Goal: Task Accomplishment & Management: Use online tool/utility

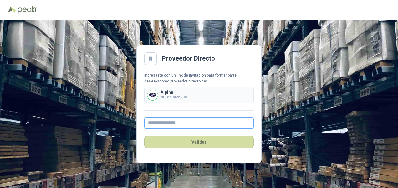
click at [191, 125] on input "text" at bounding box center [198, 123] width 109 height 11
click at [169, 122] on input "text" at bounding box center [198, 123] width 109 height 11
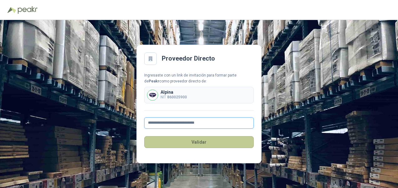
type input "**********"
click at [202, 140] on button "Validar" at bounding box center [198, 142] width 109 height 12
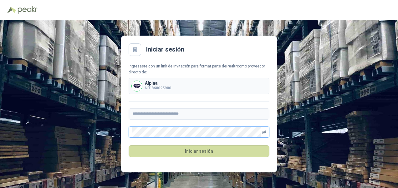
click at [265, 131] on icon "eye-invisible" at bounding box center [264, 132] width 4 height 3
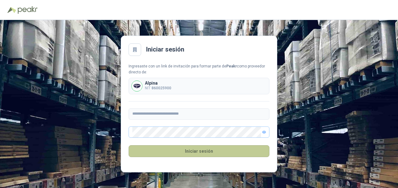
click at [202, 151] on button "Iniciar sesión" at bounding box center [199, 151] width 141 height 12
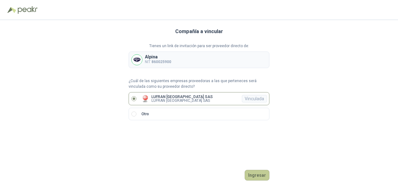
click at [258, 175] on button "Ingresar" at bounding box center [257, 175] width 25 height 11
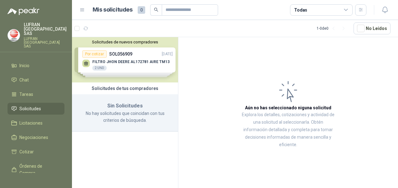
click at [133, 62] on div "Solicitudes de nuevos compradores Por cotizar SOL056909 [DATE] FILTRO [PERSON_N…" at bounding box center [125, 59] width 106 height 45
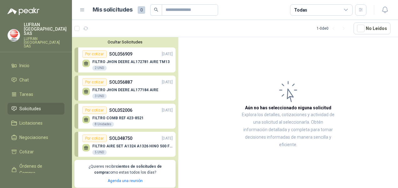
click at [129, 58] on div "FILTRO [PERSON_NAME] AL172781 AIRE TM13 2 UND" at bounding box center [127, 64] width 90 height 13
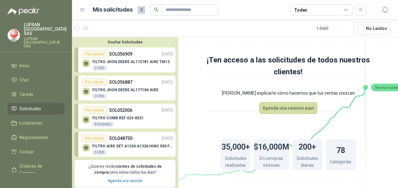
click at [129, 58] on div "FILTRO [PERSON_NAME] AL172781 AIRE TM13 2 UND" at bounding box center [127, 64] width 90 height 13
click at [294, 107] on button "Agenda una reunion aquí" at bounding box center [288, 108] width 58 height 12
click at [94, 53] on div "Por cotizar" at bounding box center [94, 54] width 24 height 8
click at [99, 67] on div "2 UND" at bounding box center [99, 68] width 14 height 5
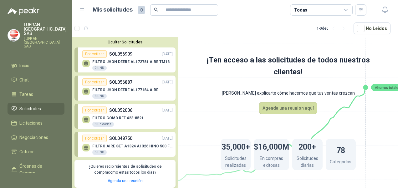
click at [146, 59] on div "FILTRO [PERSON_NAME] AL172781 AIRE TM13 2 UND" at bounding box center [127, 64] width 90 height 13
click at [123, 63] on p "FILTRO JHON DEERE AL172781 AIRE TM13" at bounding box center [130, 62] width 77 height 4
click at [28, 163] on span "Órdenes de Compra" at bounding box center [38, 170] width 39 height 14
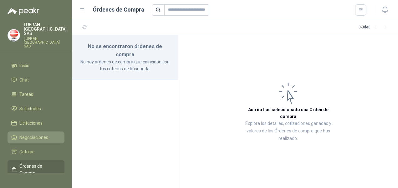
click at [33, 134] on span "Negociaciones" at bounding box center [33, 137] width 29 height 7
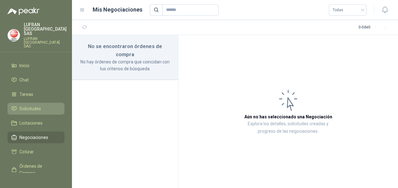
click at [28, 105] on span "Solicitudes" at bounding box center [30, 108] width 22 height 7
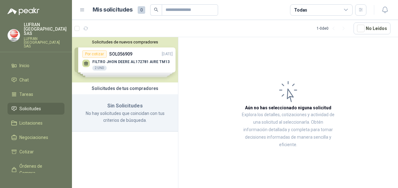
click at [132, 68] on div "Solicitudes de nuevos compradores Por cotizar SOL056909 [DATE] FILTRO [PERSON_N…" at bounding box center [125, 59] width 106 height 45
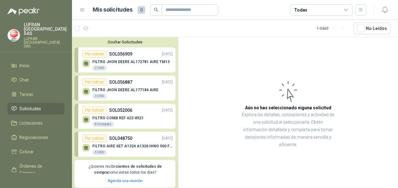
click at [28, 37] on p "LUFRAN [GEOGRAPHIC_DATA] SAS" at bounding box center [45, 42] width 43 height 11
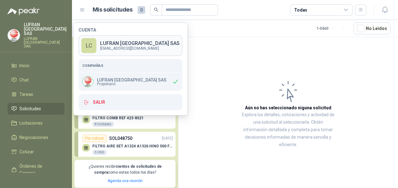
click at [90, 44] on div "LC" at bounding box center [88, 45] width 15 height 15
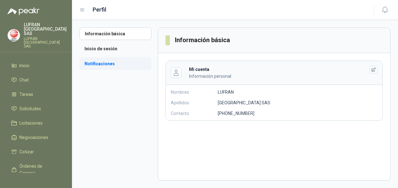
click at [141, 61] on li "Notificaciones" at bounding box center [115, 64] width 72 height 13
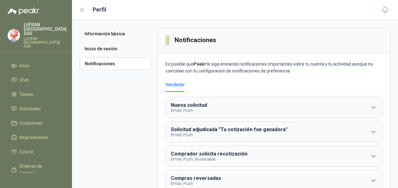
click at [82, 11] on icon at bounding box center [82, 10] width 6 height 6
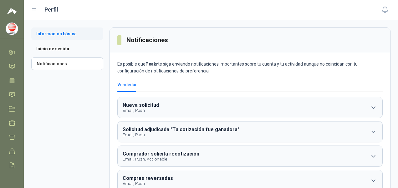
click at [65, 34] on li "Información básica" at bounding box center [67, 34] width 72 height 13
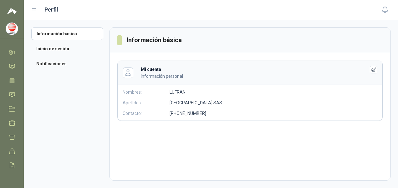
click at [11, 30] on img at bounding box center [12, 29] width 12 height 12
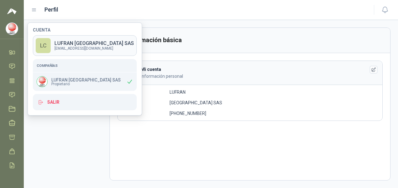
click at [71, 46] on p "LUFRAN [GEOGRAPHIC_DATA] SAS" at bounding box center [93, 43] width 79 height 5
